Goal: Transaction & Acquisition: Purchase product/service

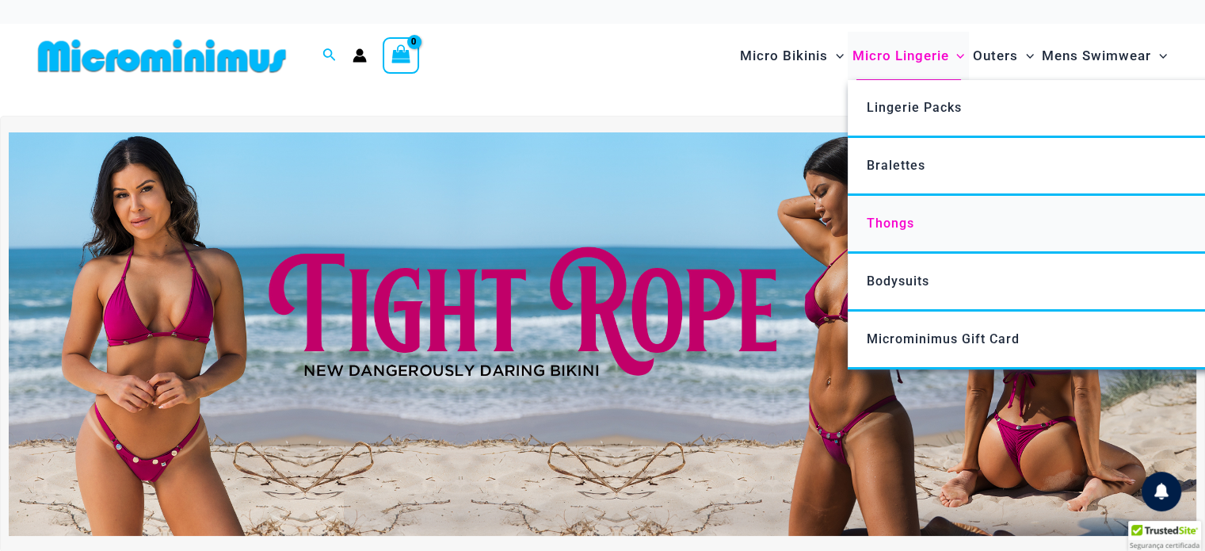
click at [897, 219] on span "Thongs" at bounding box center [891, 223] width 48 height 15
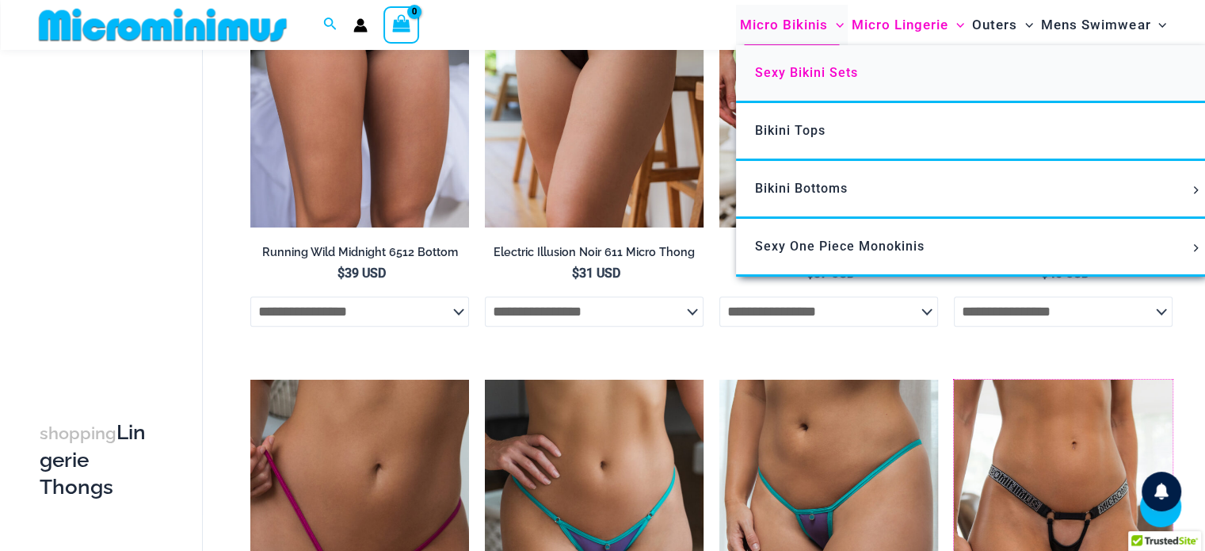
scroll to position [699, 0]
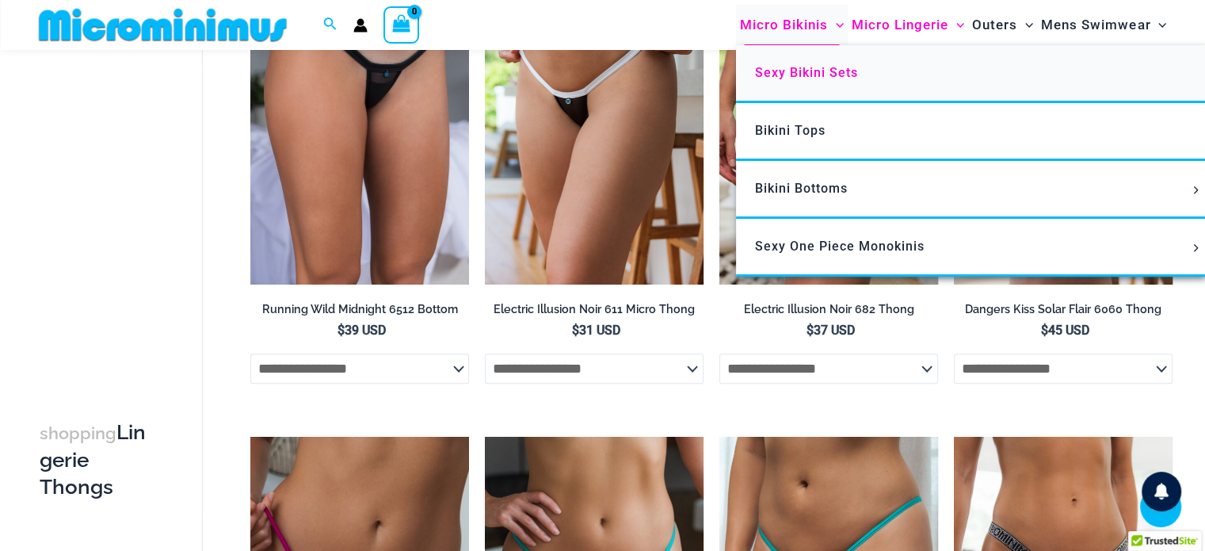
click at [791, 78] on span "Sexy Bikini Sets" at bounding box center [806, 72] width 103 height 15
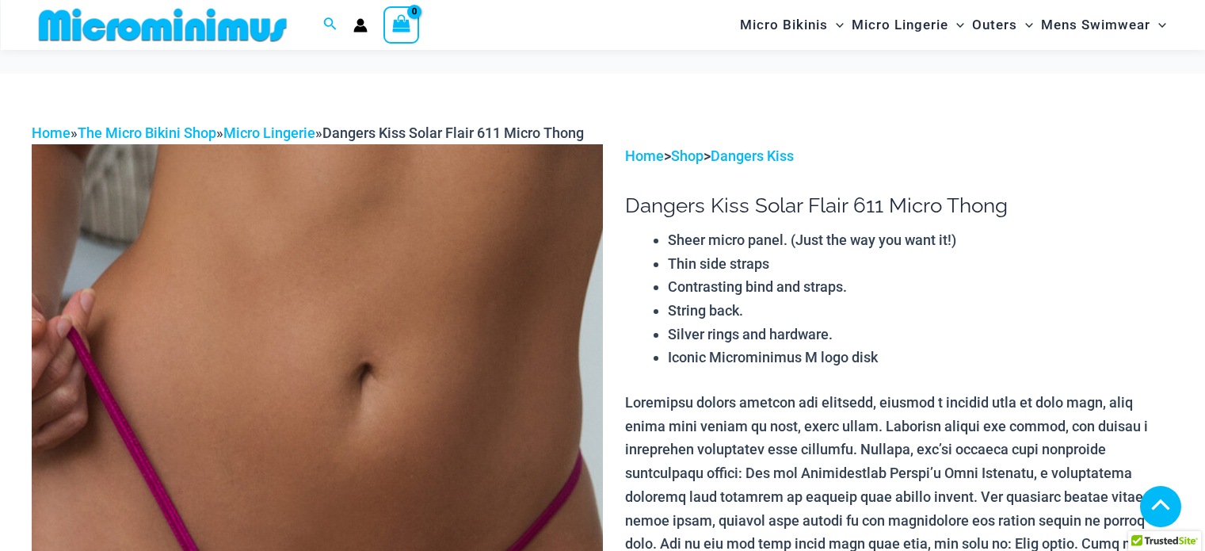
scroll to position [381, 0]
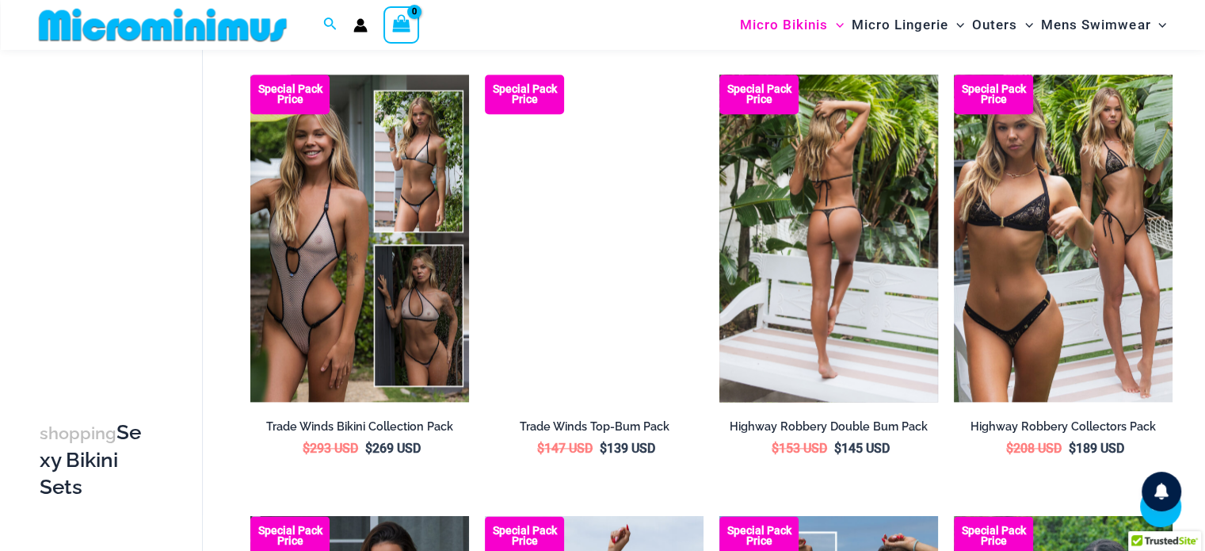
scroll to position [1887, 0]
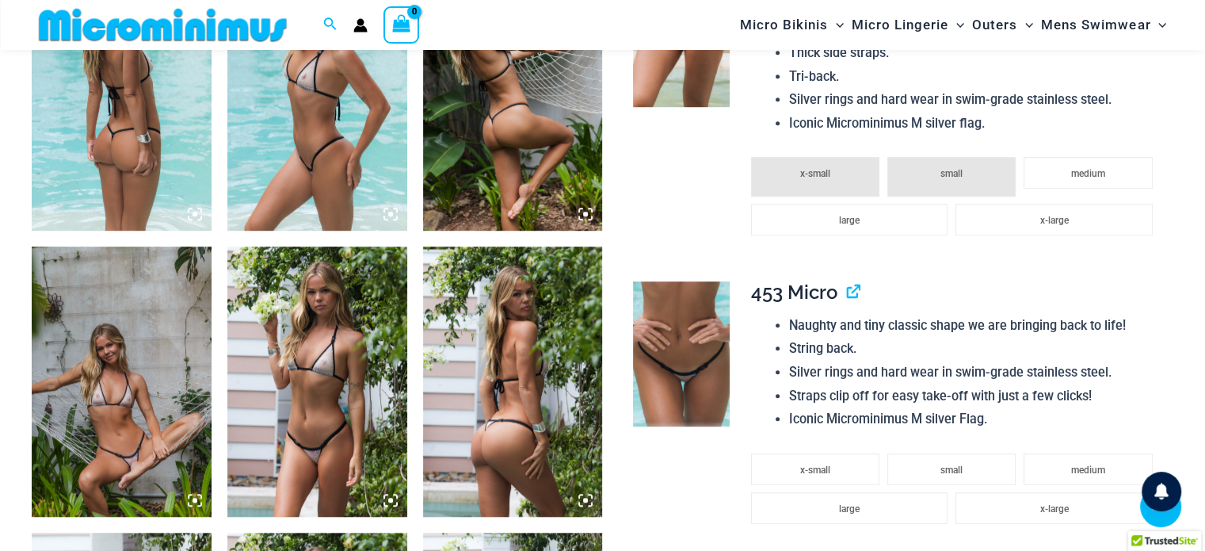
scroll to position [1094, 0]
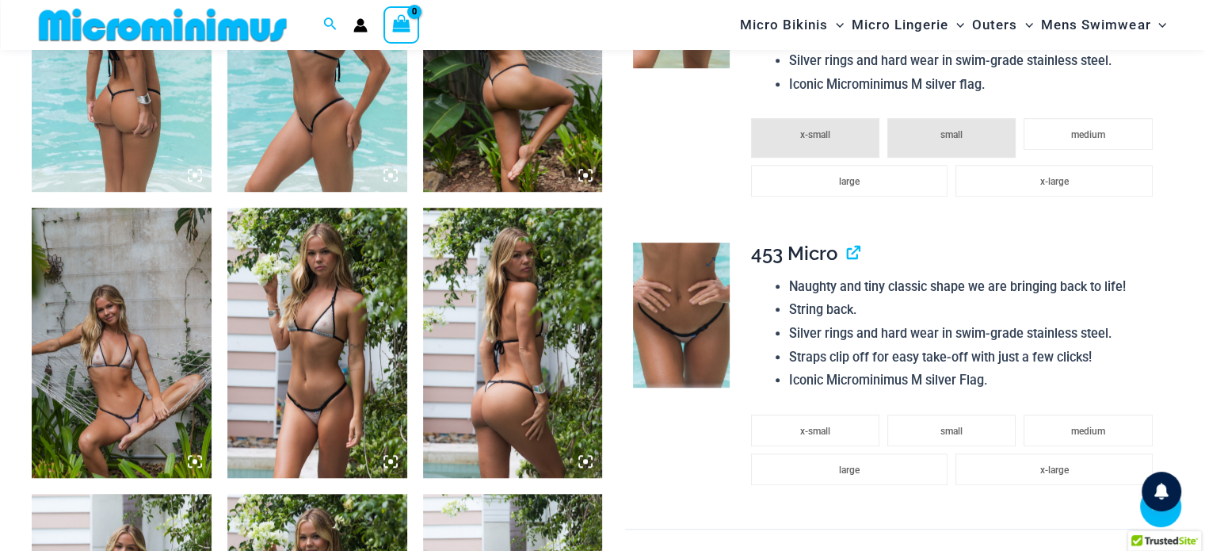
click at [675, 294] on img at bounding box center [681, 314] width 97 height 145
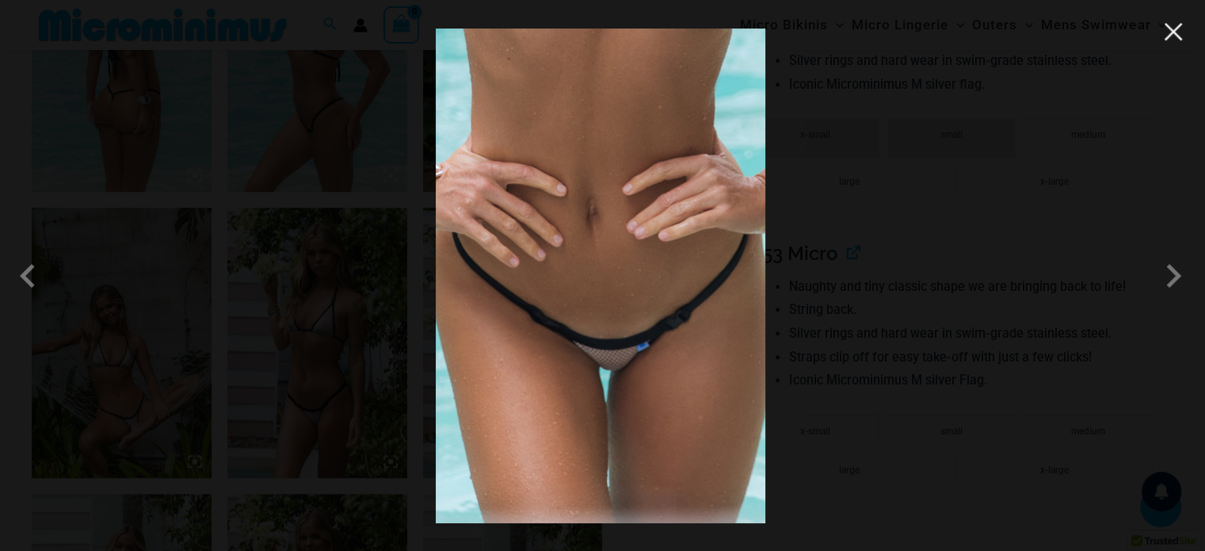
click at [1173, 40] on button "Close" at bounding box center [1173, 32] width 24 height 24
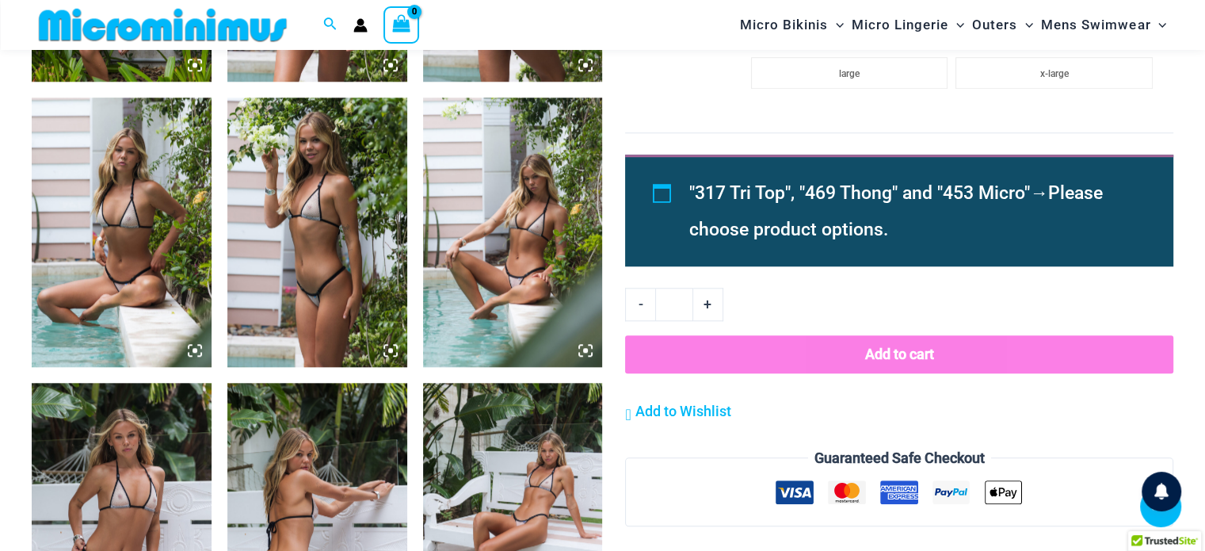
scroll to position [1512, 0]
